Goal: Task Accomplishment & Management: Complete application form

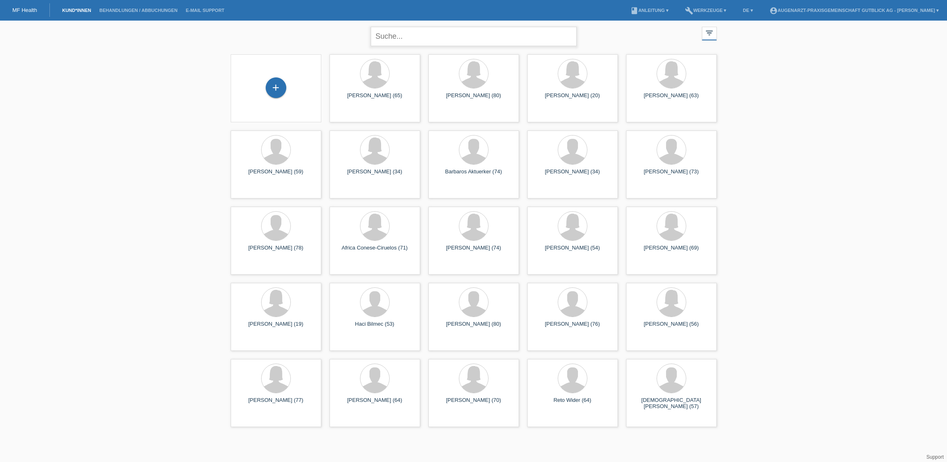
click at [417, 37] on input "text" at bounding box center [474, 36] width 206 height 19
type input "Annina Canty"
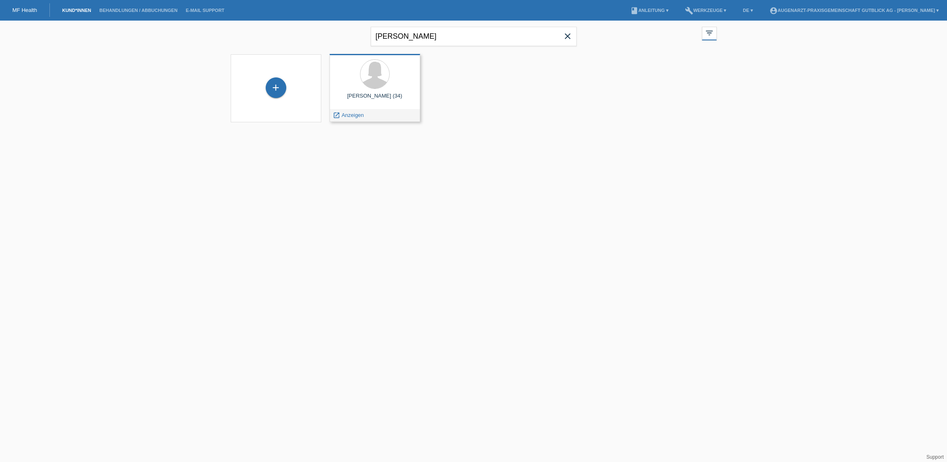
click at [415, 91] on div "Annina Canty (34) launch Anzeigen" at bounding box center [374, 88] width 91 height 68
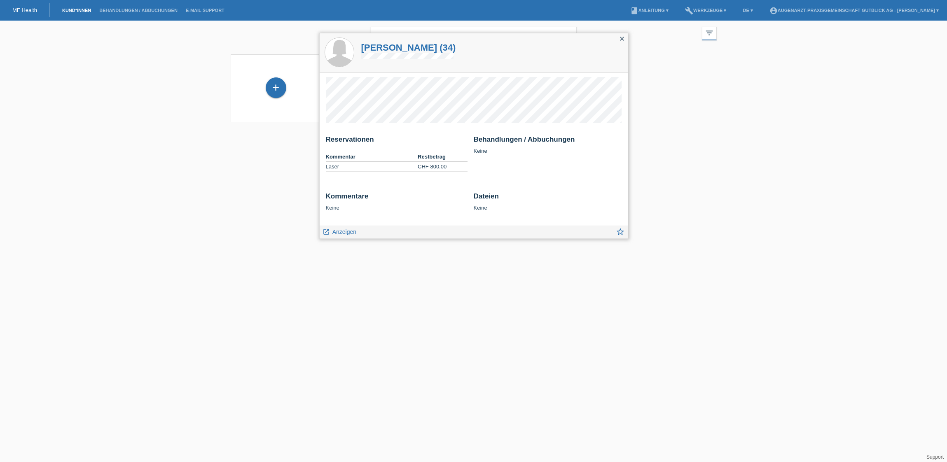
click at [623, 40] on icon "close" at bounding box center [622, 38] width 7 height 7
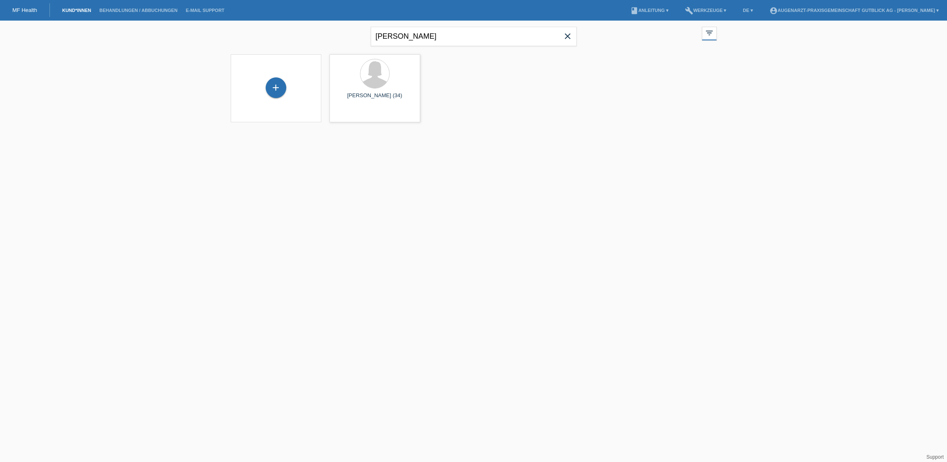
click at [543, 133] on html "MF Health Kund*innen Behandlungen / Abbuchungen E-Mail Support menu account_cir…" at bounding box center [473, 66] width 947 height 133
click at [571, 37] on icon "close" at bounding box center [568, 36] width 10 height 10
drag, startPoint x: 431, startPoint y: 39, endPoint x: 339, endPoint y: 35, distance: 91.9
click at [339, 35] on div "Moeckli Ruth close filter_list view_module Alle Kund*innen anzeigen star Markie…" at bounding box center [474, 36] width 494 height 30
type input "Möckli Ruth"
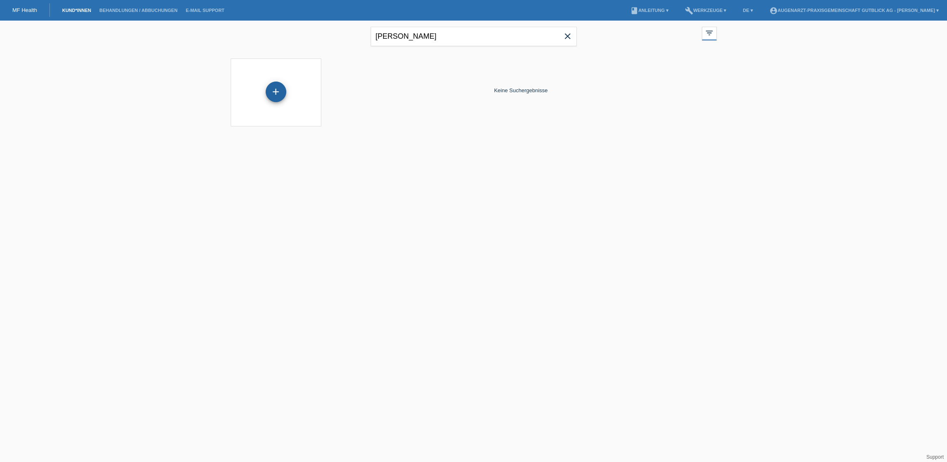
click at [278, 91] on div "+" at bounding box center [276, 92] width 21 height 21
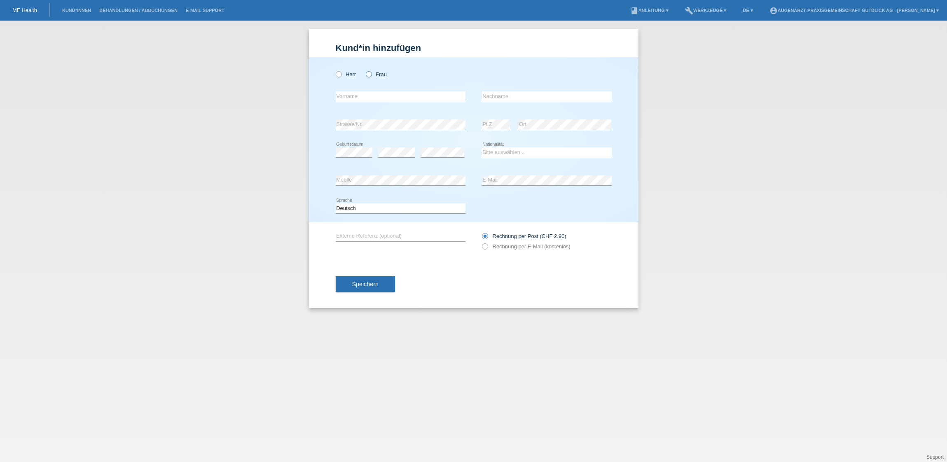
click at [364, 70] on icon at bounding box center [364, 70] width 0 height 0
click at [370, 75] on input "Frau" at bounding box center [368, 73] width 5 height 5
radio input "true"
click at [368, 95] on input "text" at bounding box center [401, 96] width 130 height 10
type input "[PERSON_NAME]"
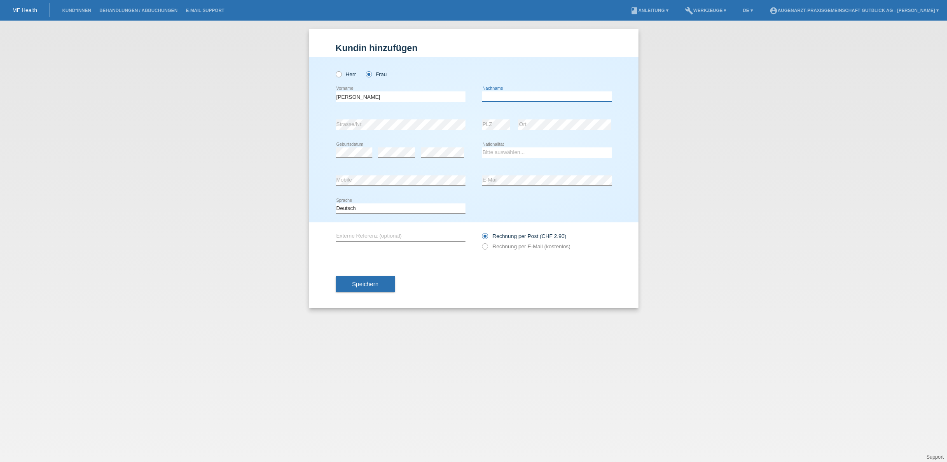
click at [498, 98] on input "text" at bounding box center [547, 96] width 130 height 10
type input "[PERSON_NAME]"
click at [510, 152] on select "Bitte auswählen... Schweiz Deutschland Liechtenstein Österreich ------------ Af…" at bounding box center [547, 152] width 130 height 10
select select "CH"
click at [482, 147] on select "Bitte auswählen... Schweiz Deutschland Liechtenstein Österreich ------------ Af…" at bounding box center [547, 152] width 130 height 10
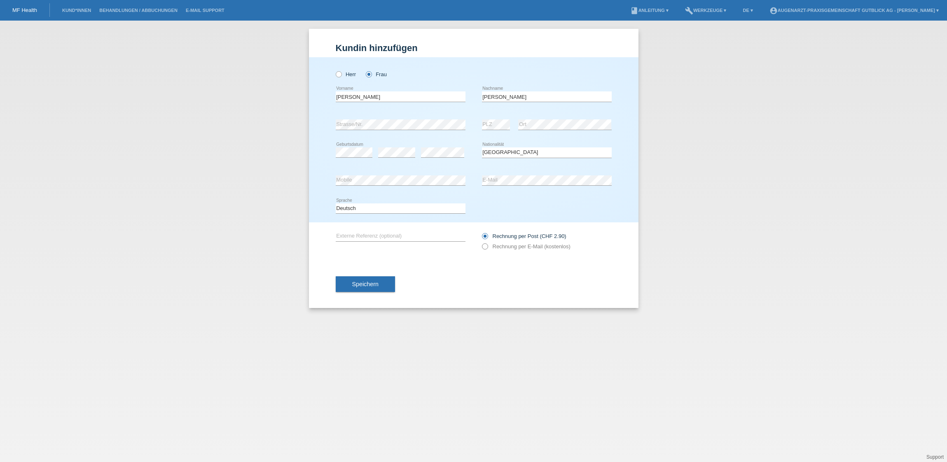
click at [480, 242] on icon at bounding box center [480, 242] width 0 height 0
click at [488, 247] on label "Rechnung per E-Mail (kostenlos)" at bounding box center [526, 246] width 89 height 6
click at [480, 242] on icon at bounding box center [480, 242] width 0 height 0
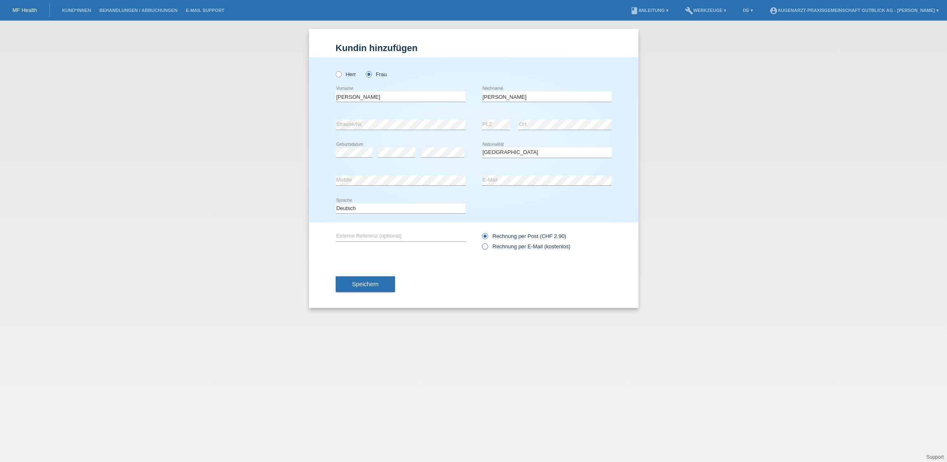
click at [480, 242] on icon at bounding box center [480, 242] width 0 height 0
click at [486, 248] on input "Rechnung per E-Mail (kostenlos)" at bounding box center [484, 248] width 5 height 10
radio input "true"
click at [378, 286] on span "Speichern" at bounding box center [365, 284] width 26 height 7
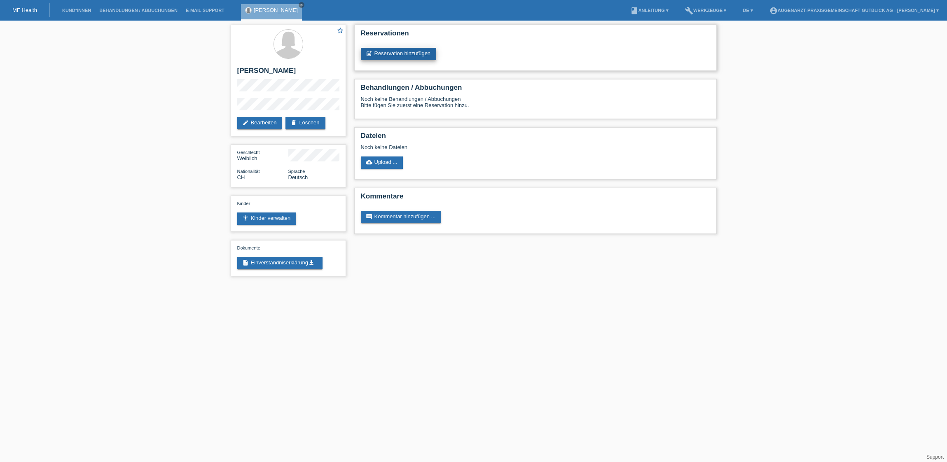
click at [422, 55] on link "post_add Reservation hinzufügen" at bounding box center [399, 54] width 76 height 12
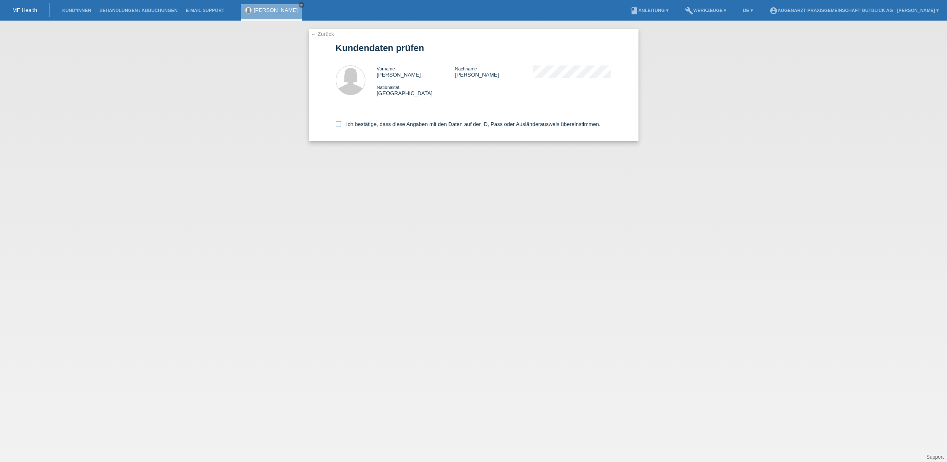
click at [339, 125] on icon at bounding box center [338, 123] width 5 height 5
click at [339, 125] on input "Ich bestätige, dass diese Angaben mit den Daten auf der ID, Pass oder Ausländer…" at bounding box center [338, 123] width 5 height 5
checkbox input "true"
